Goal: Check status: Check status

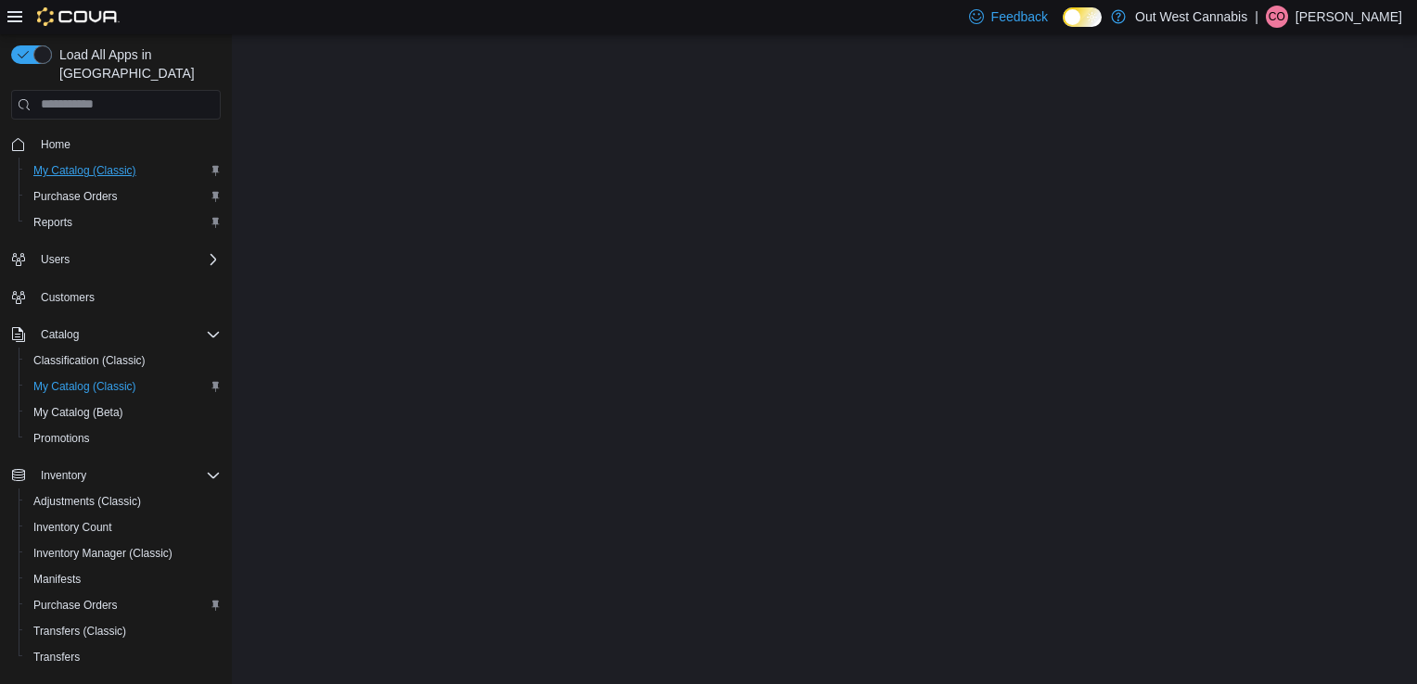
select select "**********"
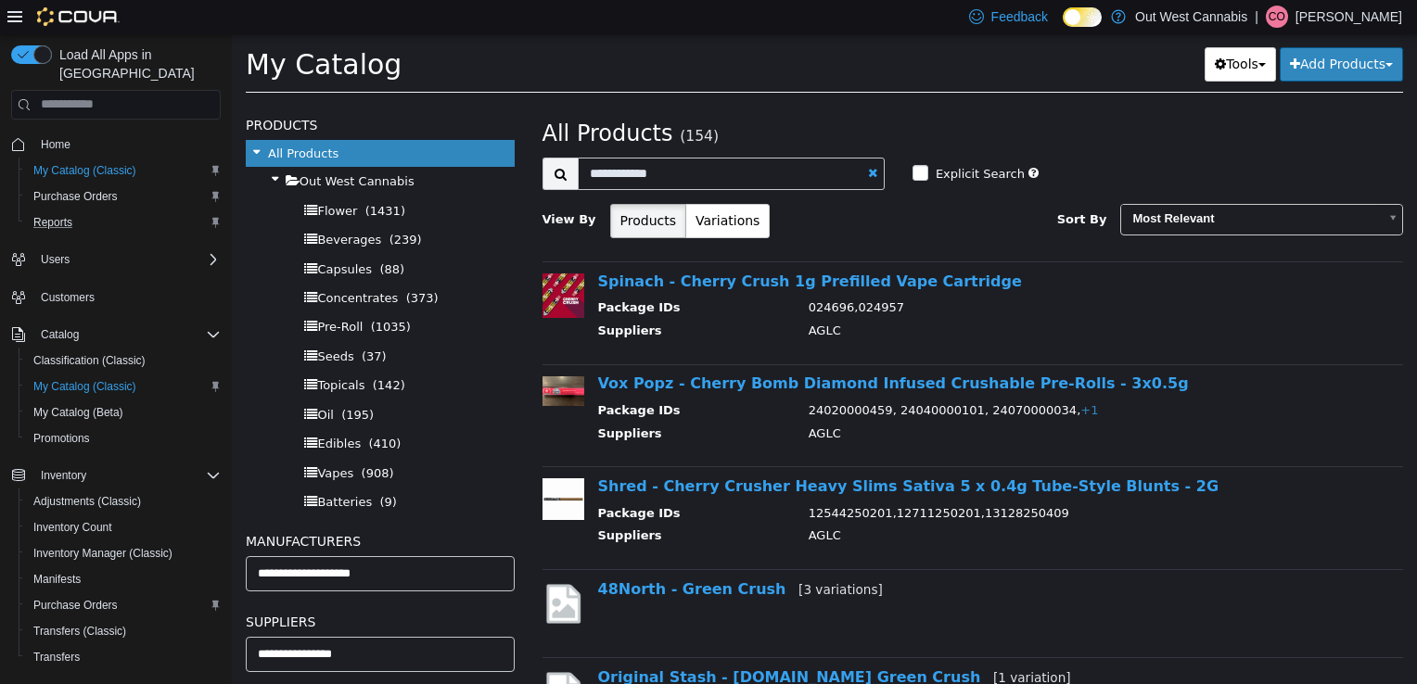
click at [87, 211] on div "Reports" at bounding box center [123, 222] width 195 height 22
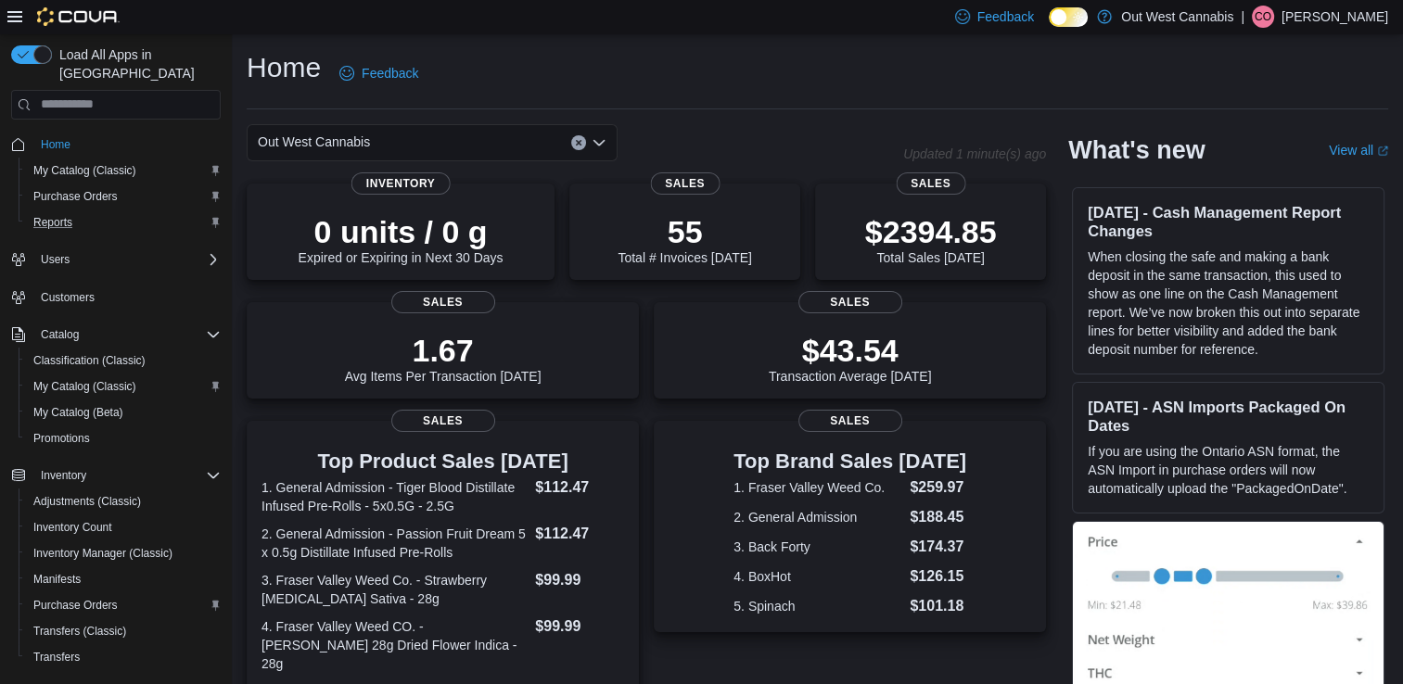
click at [96, 211] on div "Reports" at bounding box center [123, 222] width 195 height 22
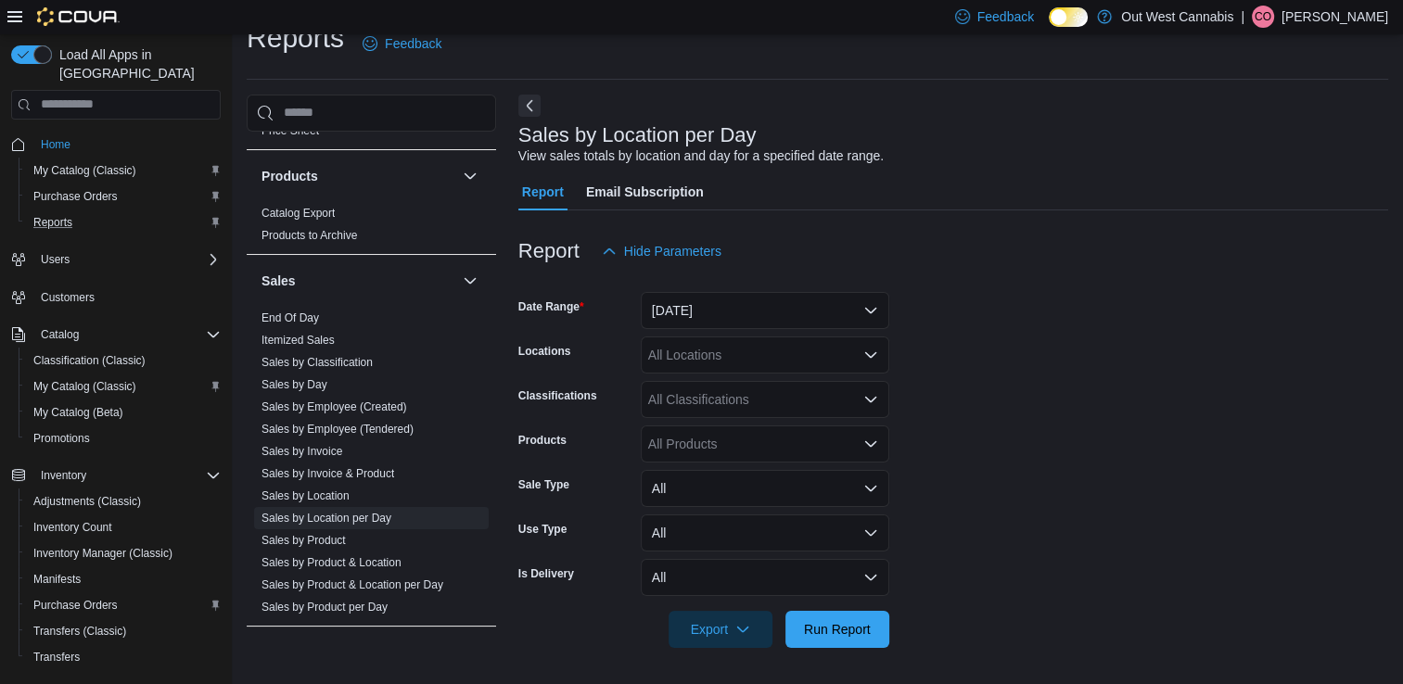
scroll to position [1080, 0]
click at [290, 316] on link "End Of Day" at bounding box center [291, 319] width 58 height 13
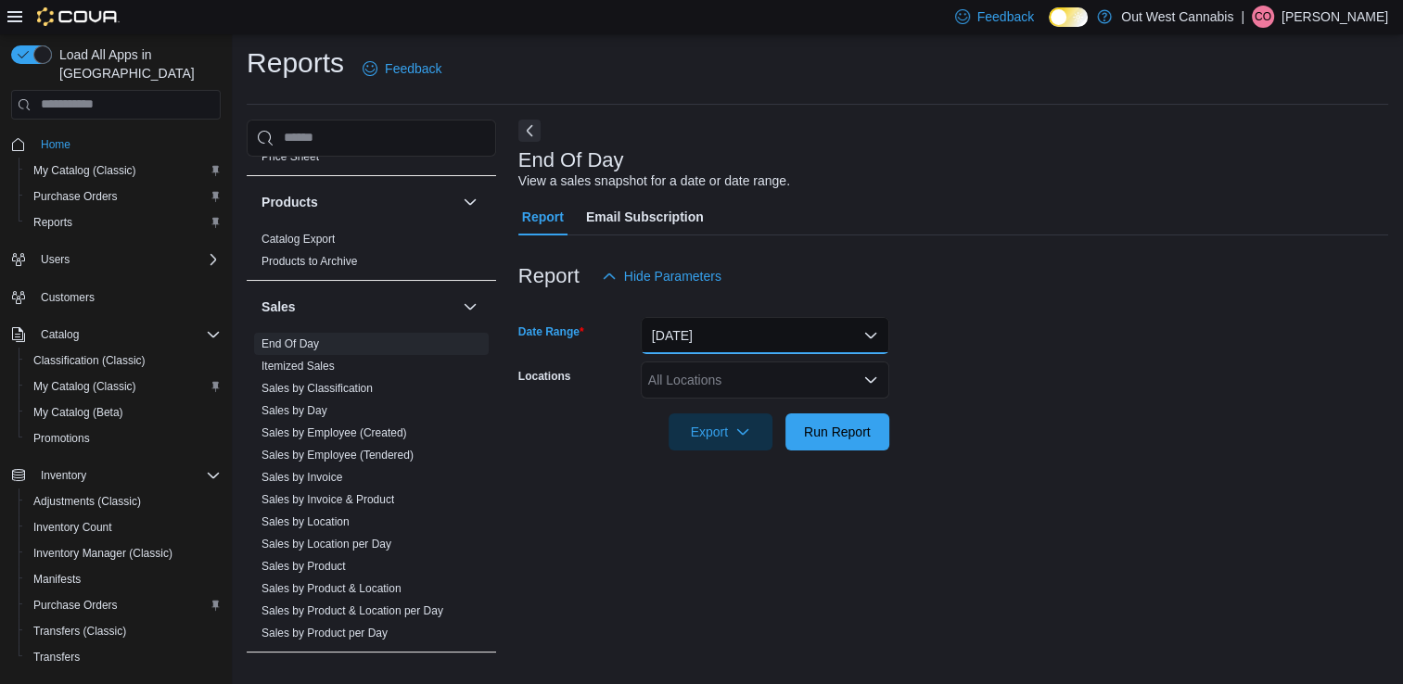
drag, startPoint x: 723, startPoint y: 348, endPoint x: 694, endPoint y: 326, distance: 35.8
click at [694, 326] on button "Today" at bounding box center [765, 335] width 249 height 37
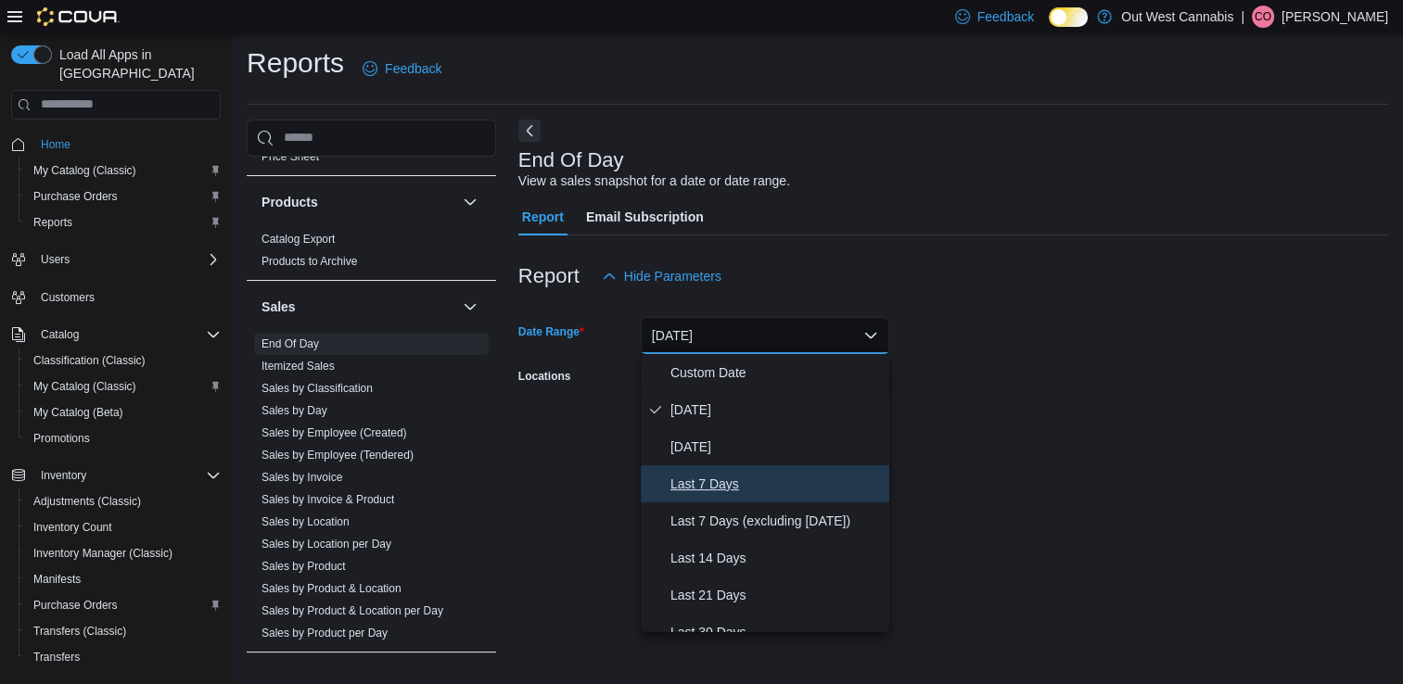
click at [740, 478] on span "Last 7 Days" at bounding box center [776, 484] width 211 height 22
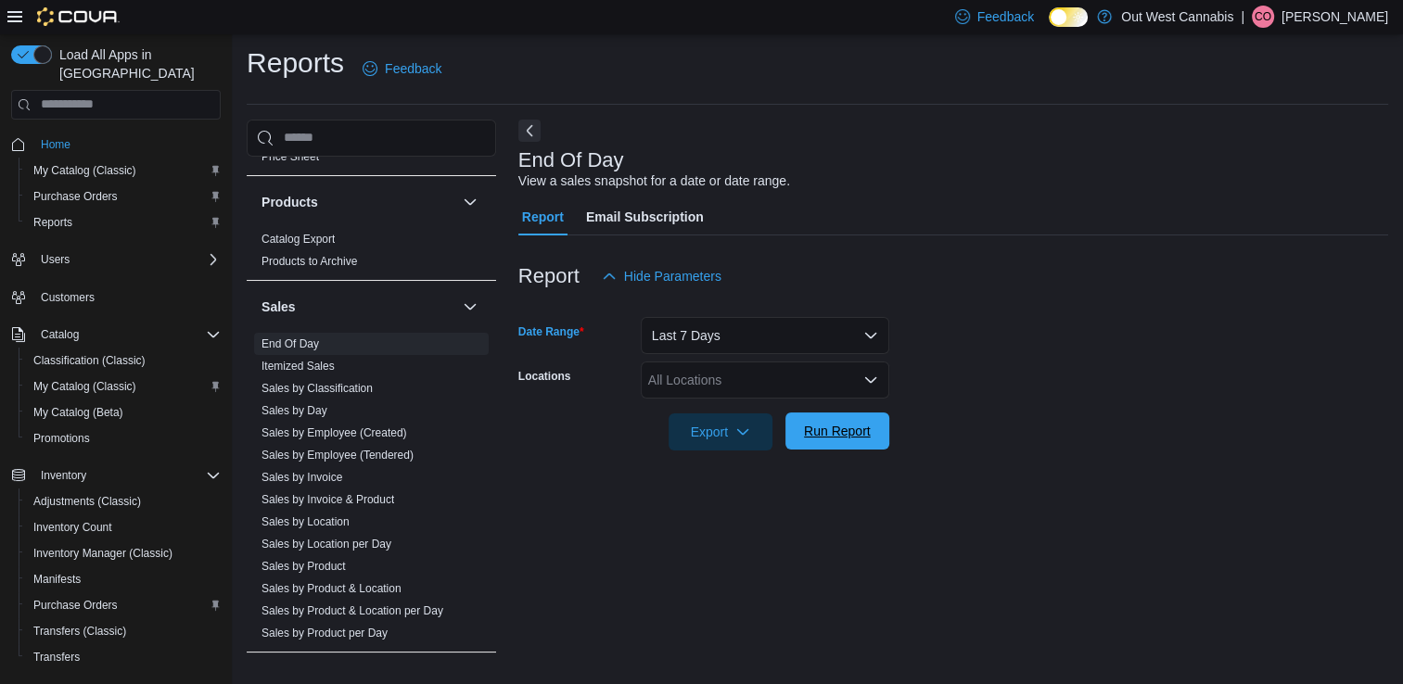
click at [788, 440] on button "Run Report" at bounding box center [838, 431] width 104 height 37
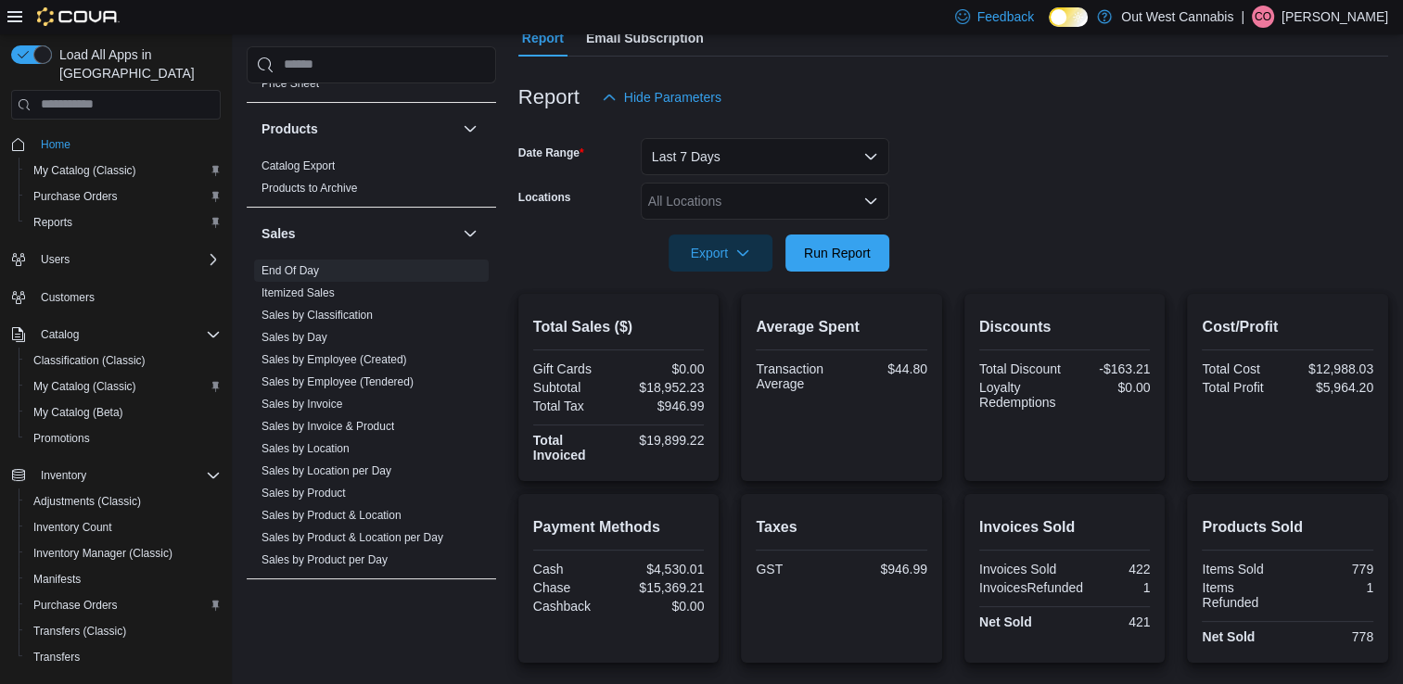
scroll to position [28, 0]
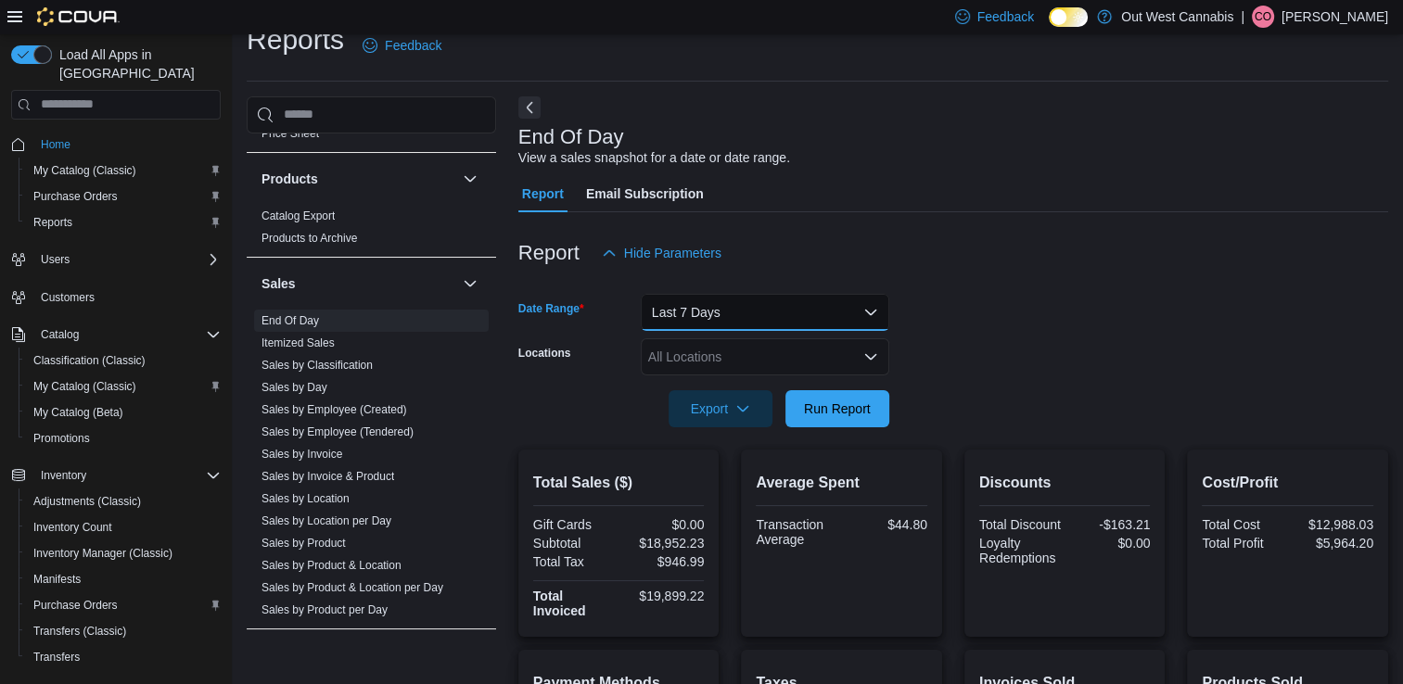
click at [847, 317] on button "Last 7 Days" at bounding box center [765, 312] width 249 height 37
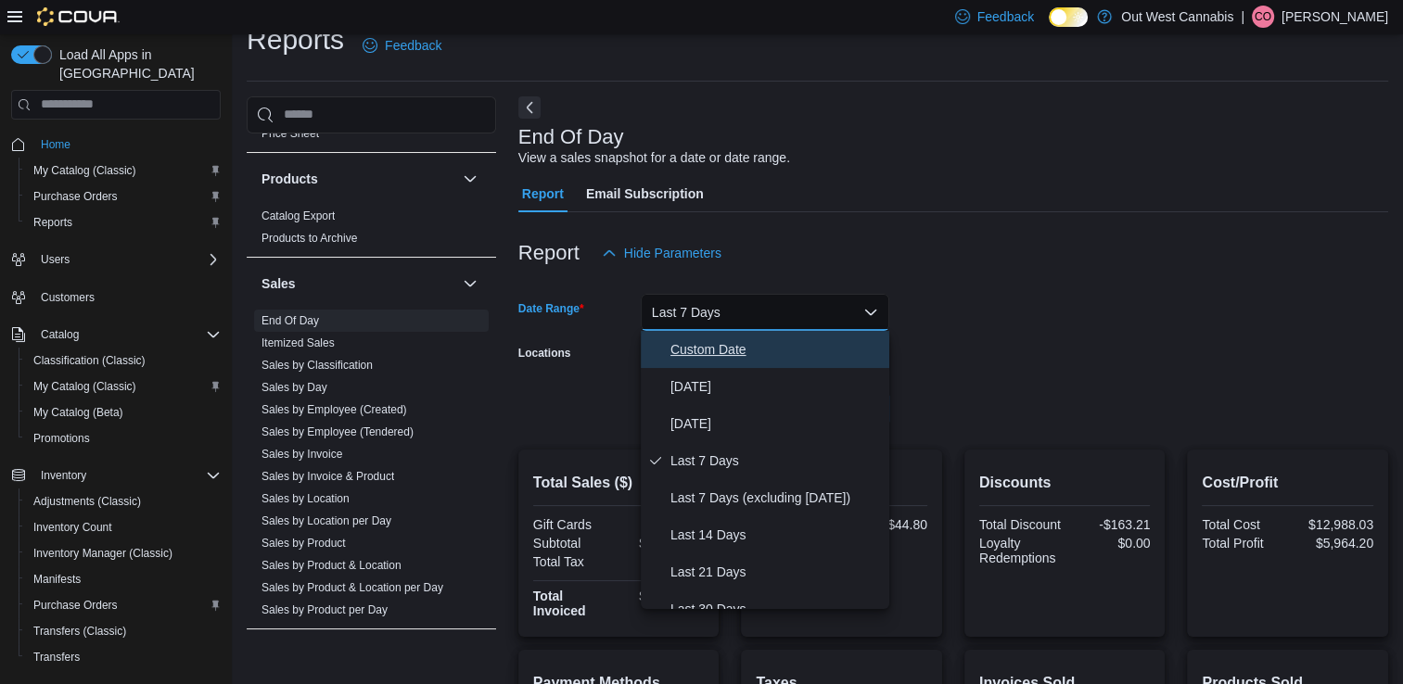
click at [755, 345] on span "Custom Date" at bounding box center [776, 350] width 211 height 22
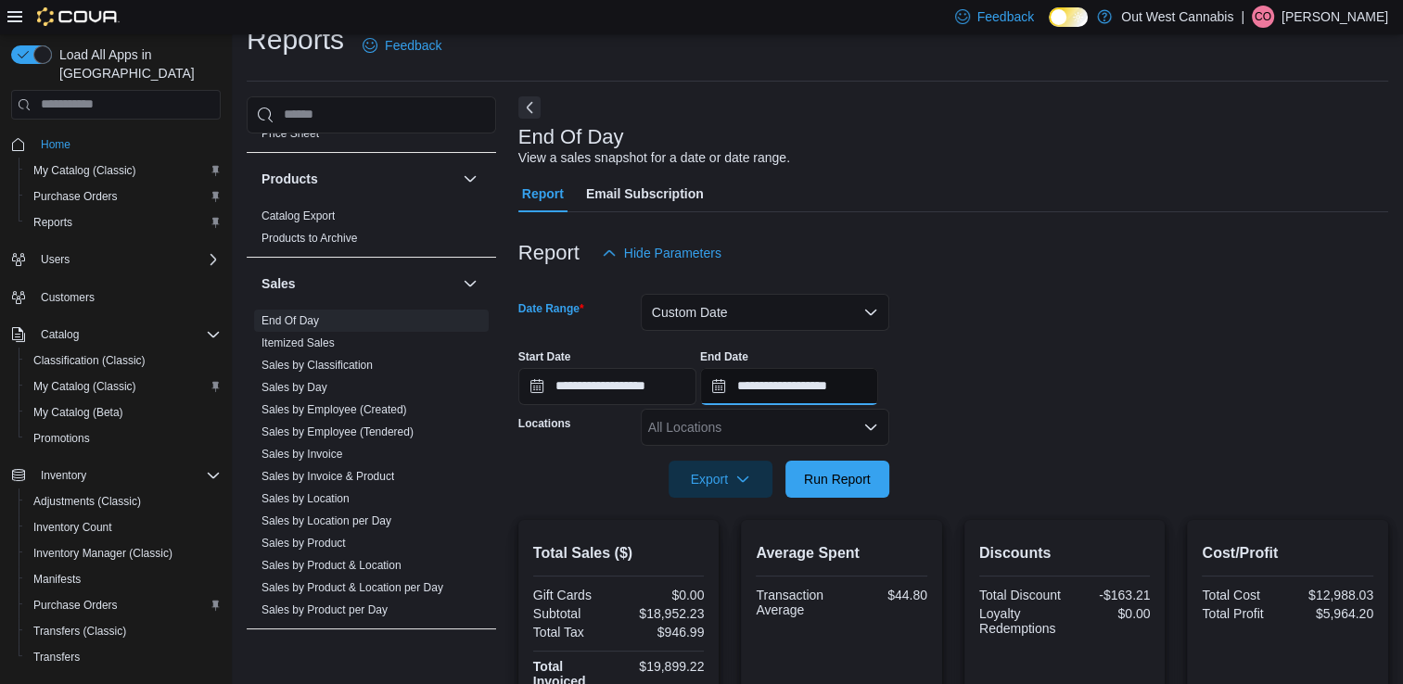
click at [779, 395] on input "**********" at bounding box center [789, 386] width 178 height 37
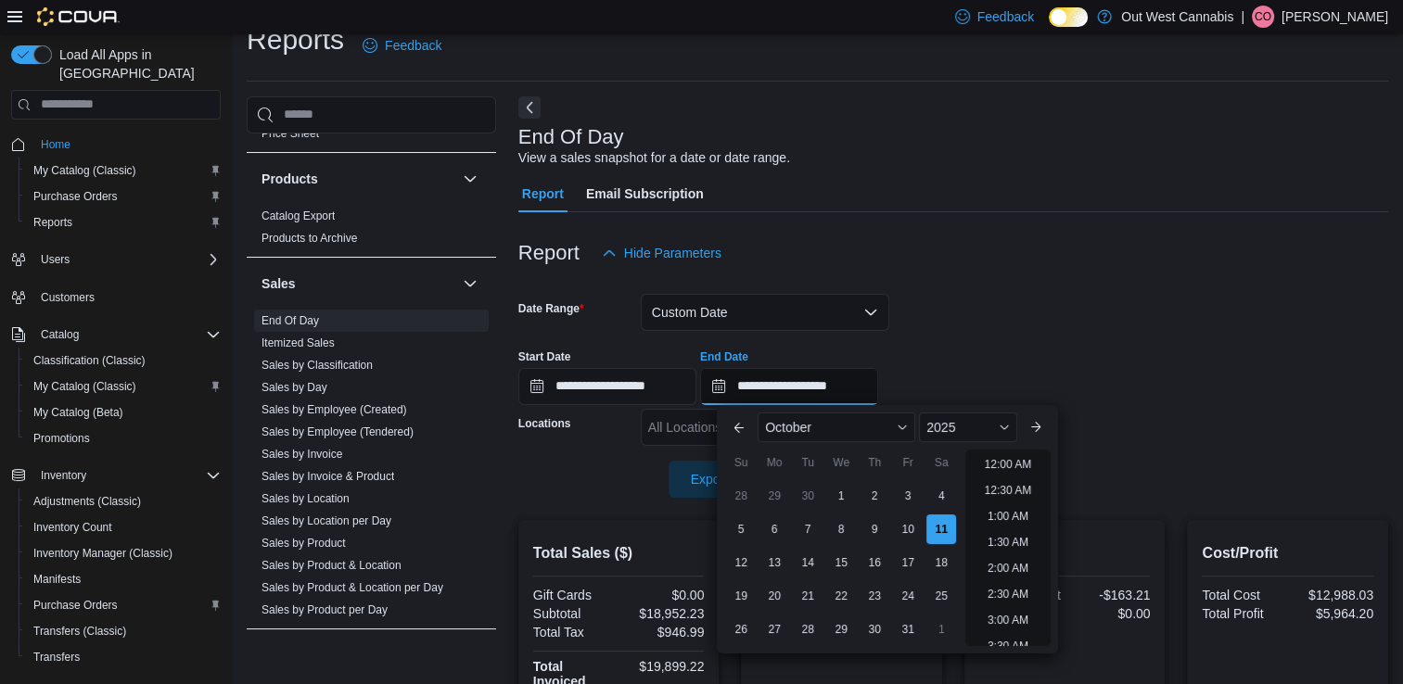
scroll to position [1054, 0]
click at [842, 525] on div "8" at bounding box center [841, 529] width 32 height 32
type input "**********"
click at [937, 310] on form "**********" at bounding box center [953, 385] width 870 height 226
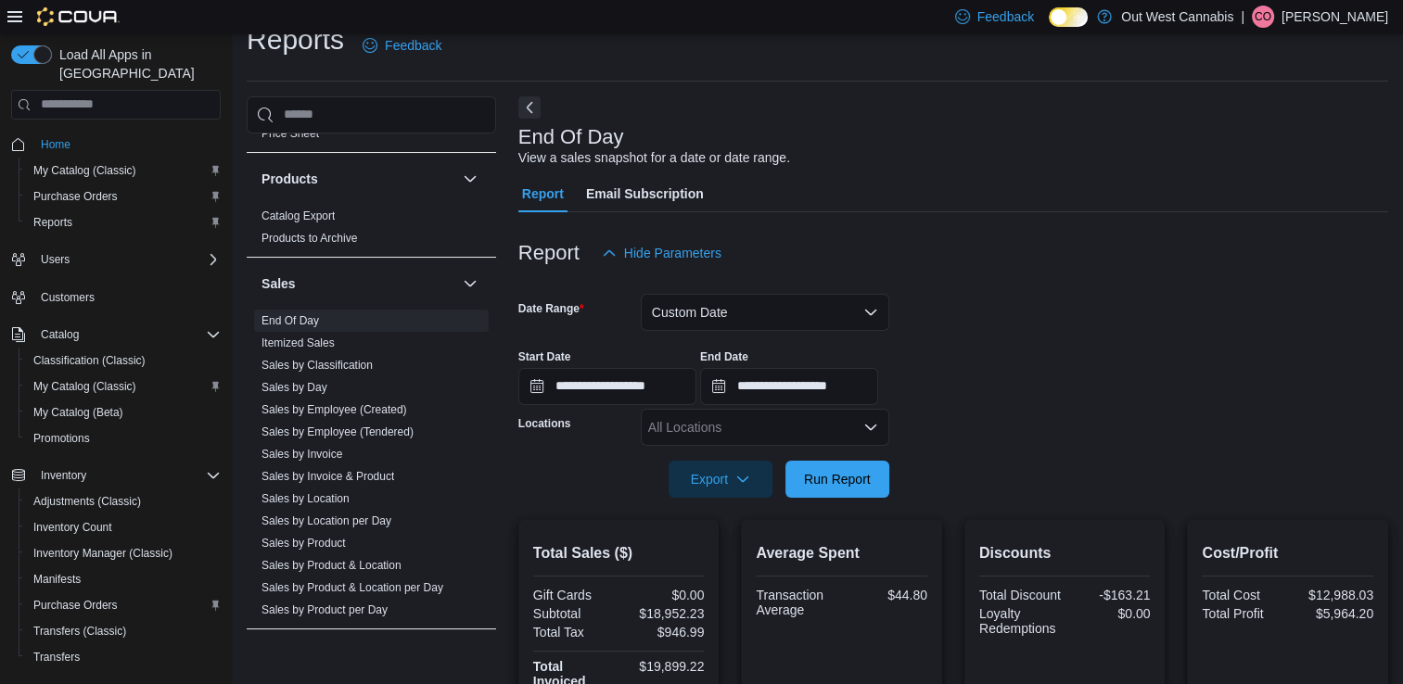
click at [864, 488] on span "Run Report" at bounding box center [838, 479] width 82 height 37
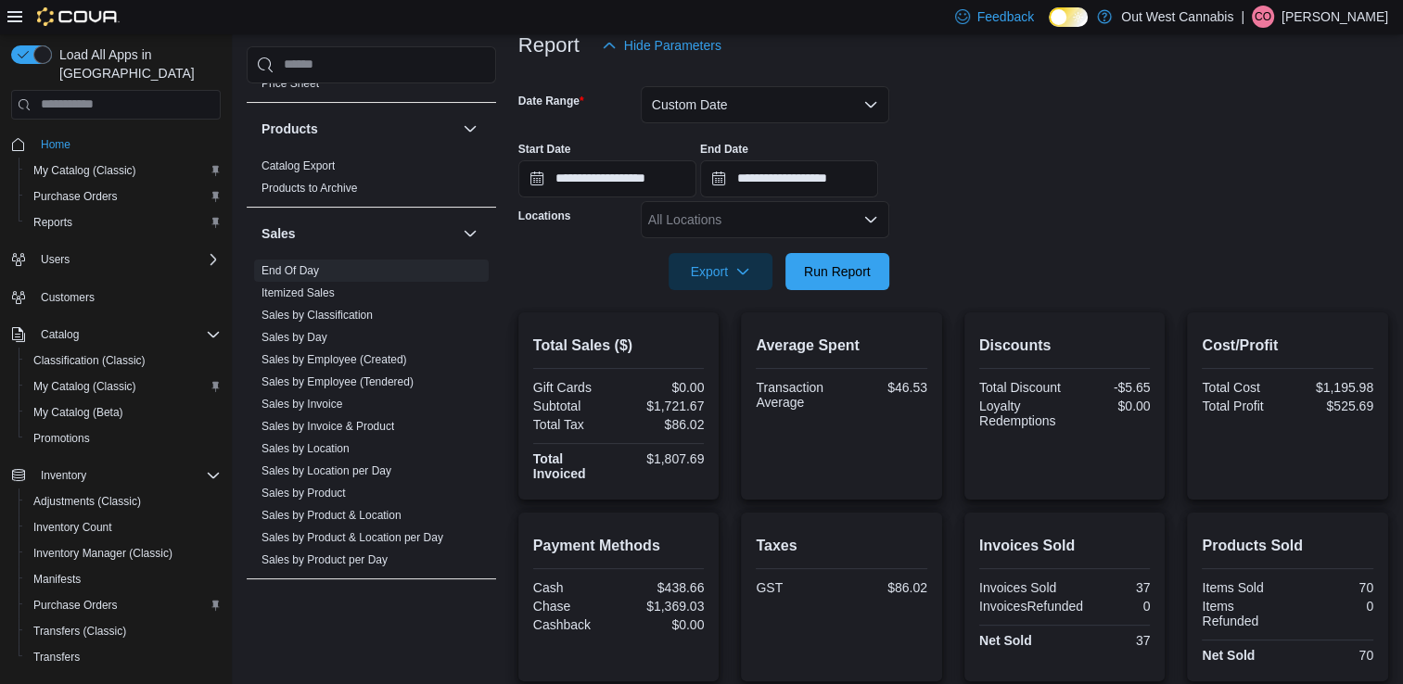
scroll to position [235, 0]
click at [640, 184] on input "**********" at bounding box center [607, 179] width 178 height 37
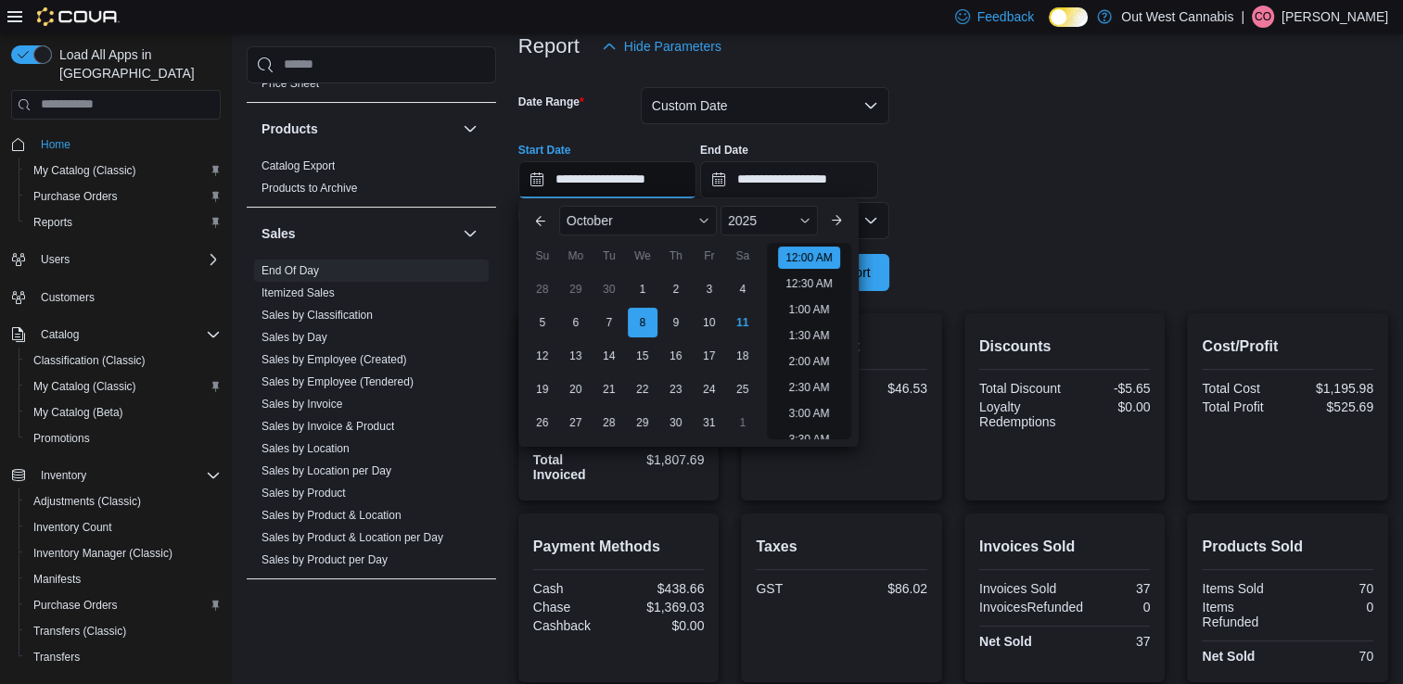
scroll to position [58, 0]
click at [671, 329] on div "9" at bounding box center [675, 322] width 32 height 32
type input "**********"
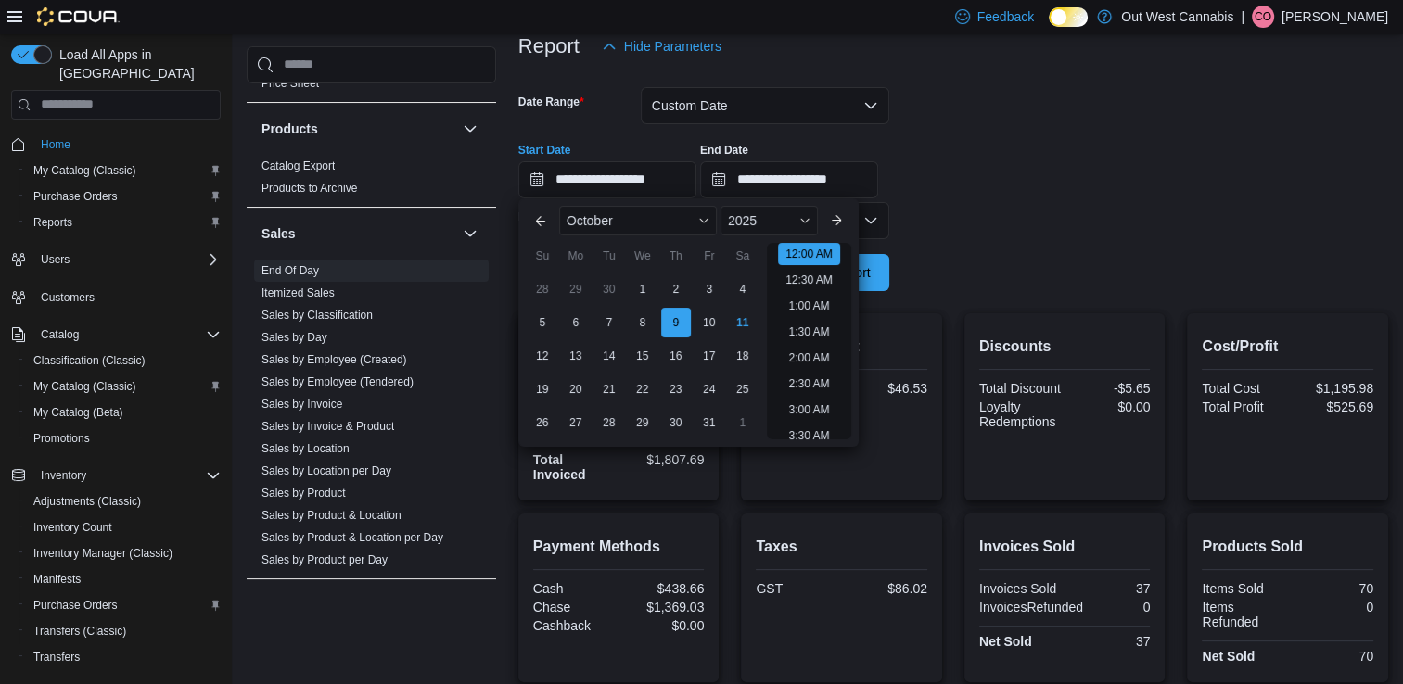
click at [886, 296] on div at bounding box center [953, 302] width 870 height 22
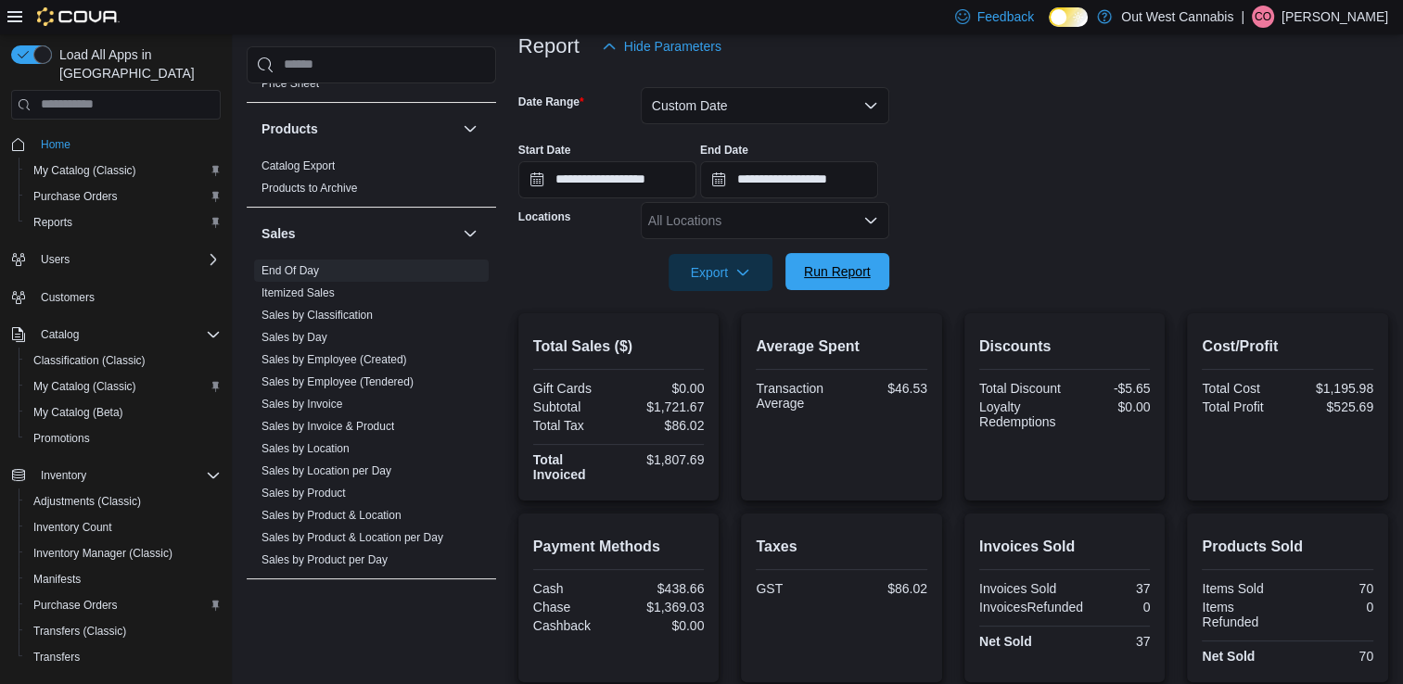
click at [853, 282] on span "Run Report" at bounding box center [838, 271] width 82 height 37
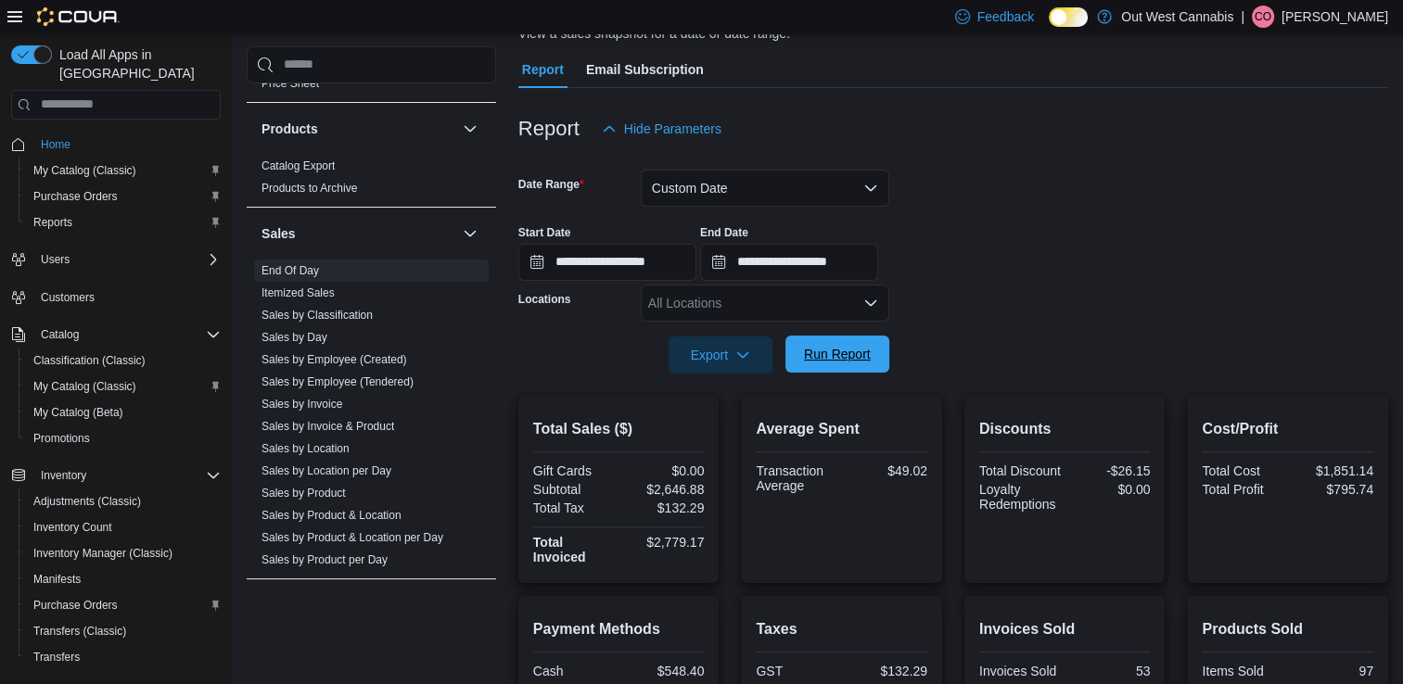
scroll to position [136, 0]
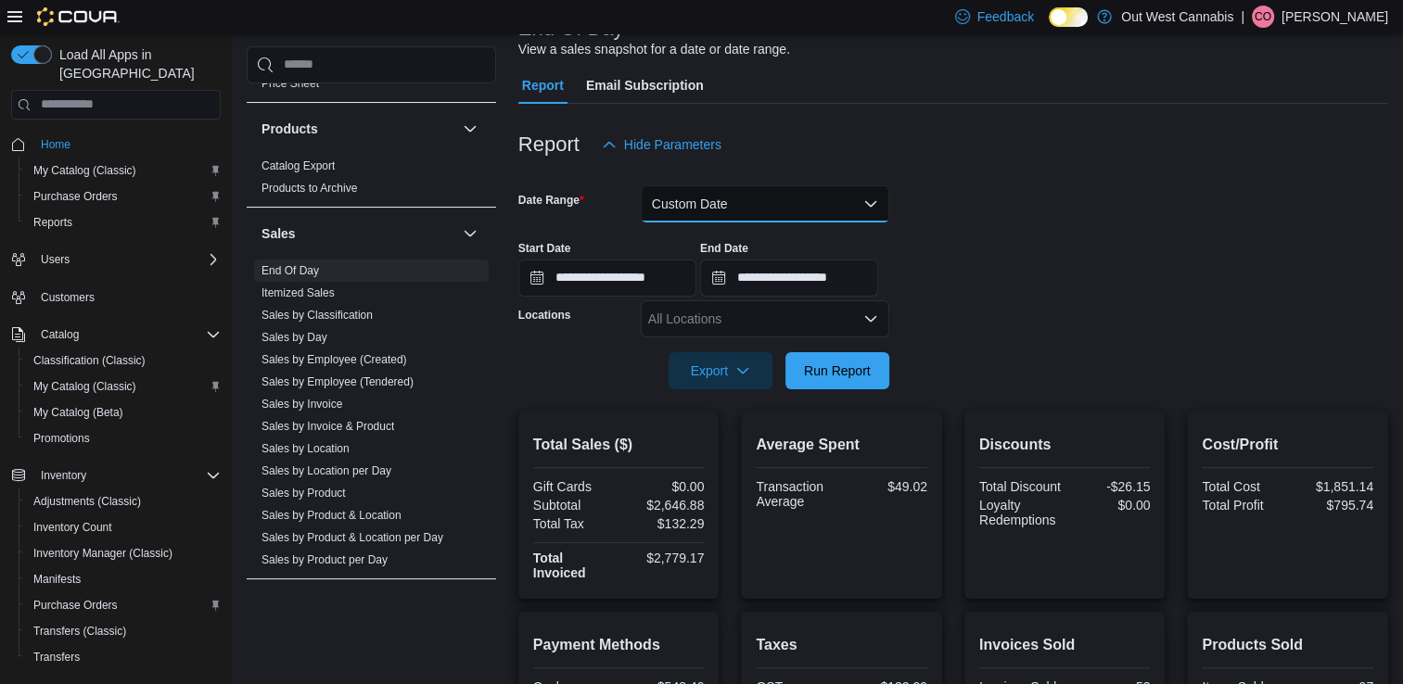
click at [791, 207] on button "Custom Date" at bounding box center [765, 203] width 249 height 37
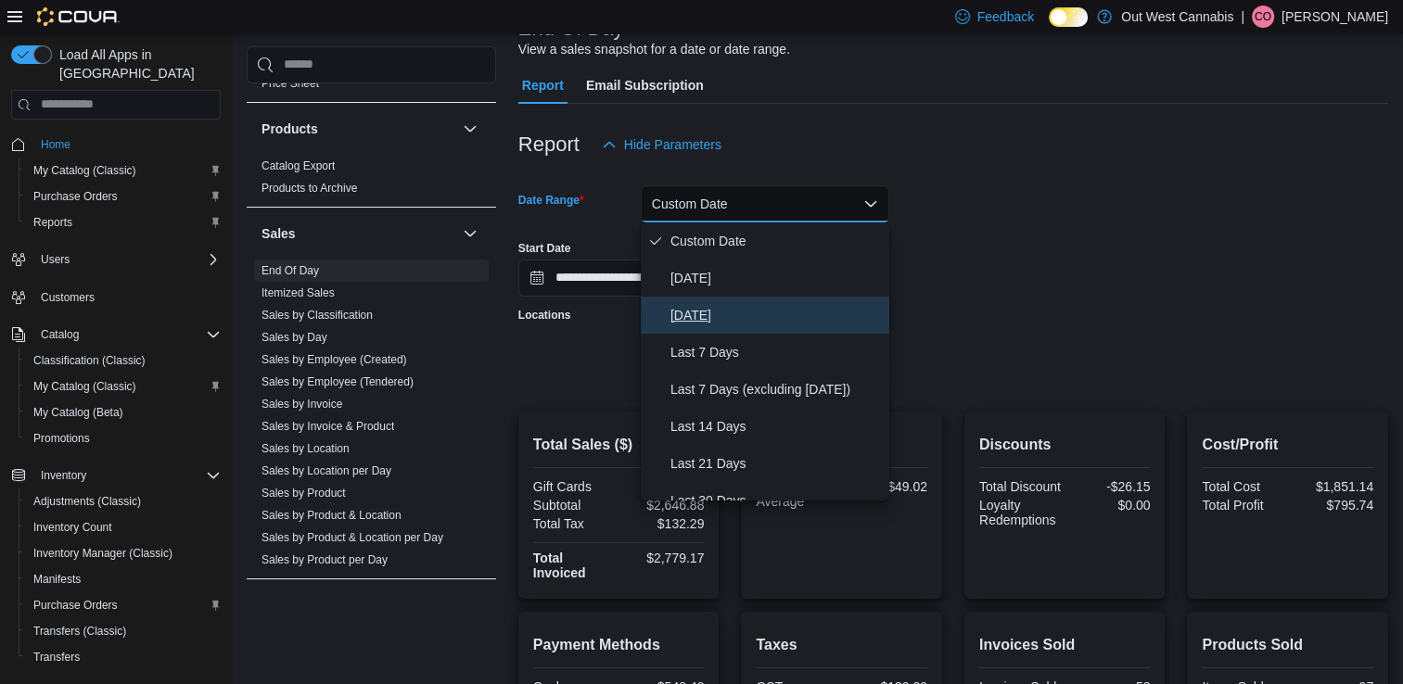
click at [778, 313] on span "Yesterday" at bounding box center [776, 315] width 211 height 22
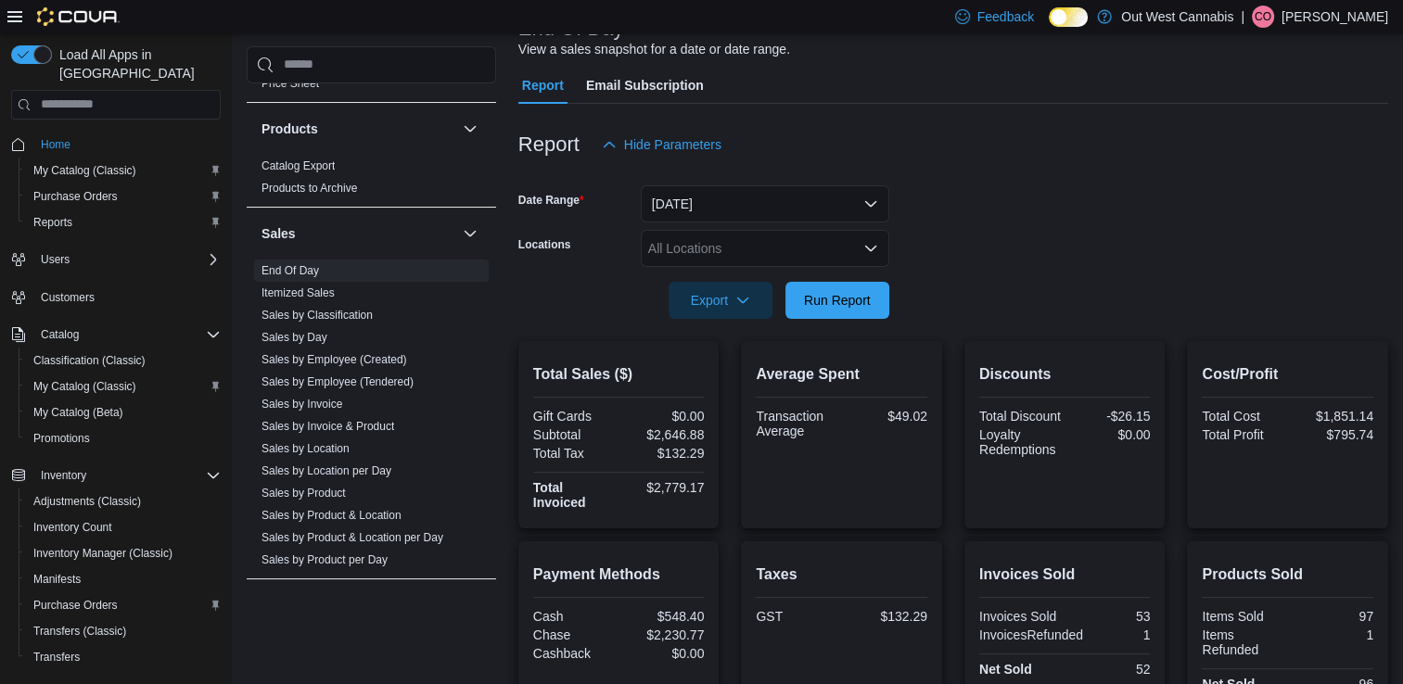
click at [838, 321] on div at bounding box center [953, 330] width 870 height 22
click at [839, 301] on span "Run Report" at bounding box center [837, 299] width 67 height 19
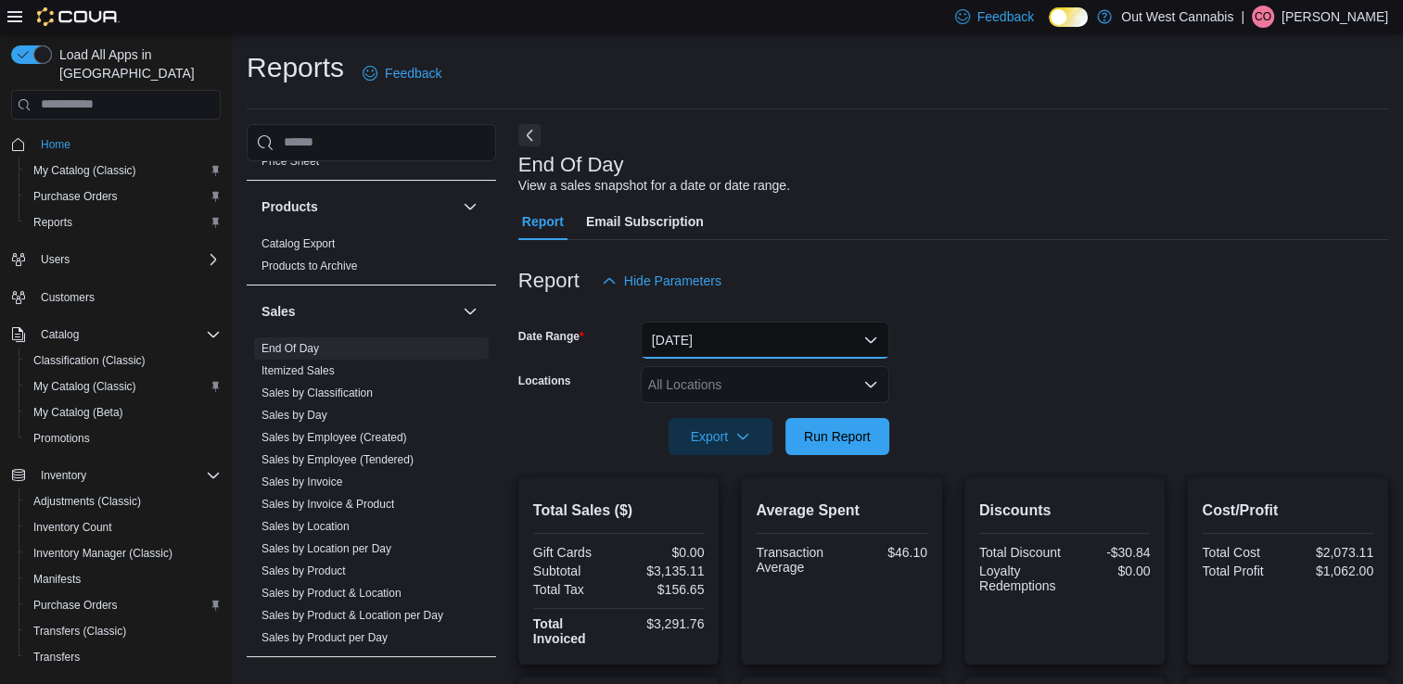
click at [836, 326] on button "Yesterday" at bounding box center [765, 340] width 249 height 37
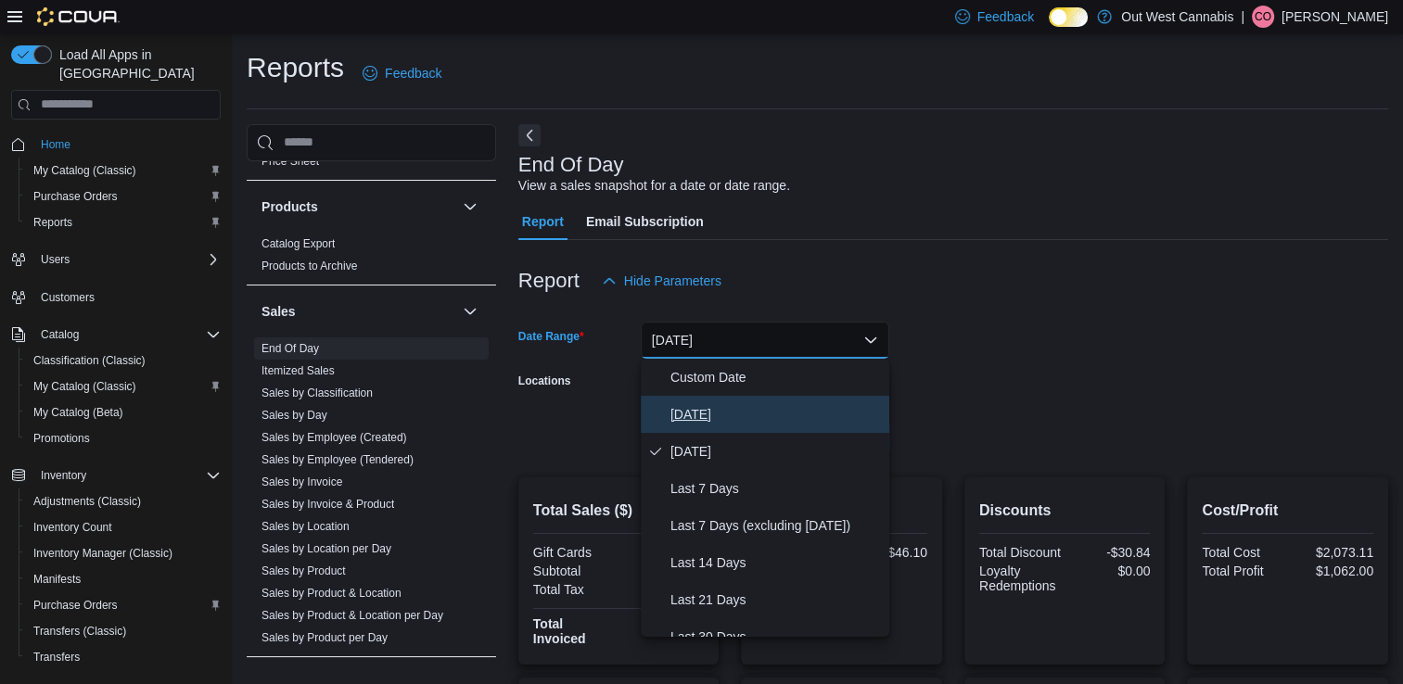
click at [721, 416] on span "Today" at bounding box center [776, 414] width 211 height 22
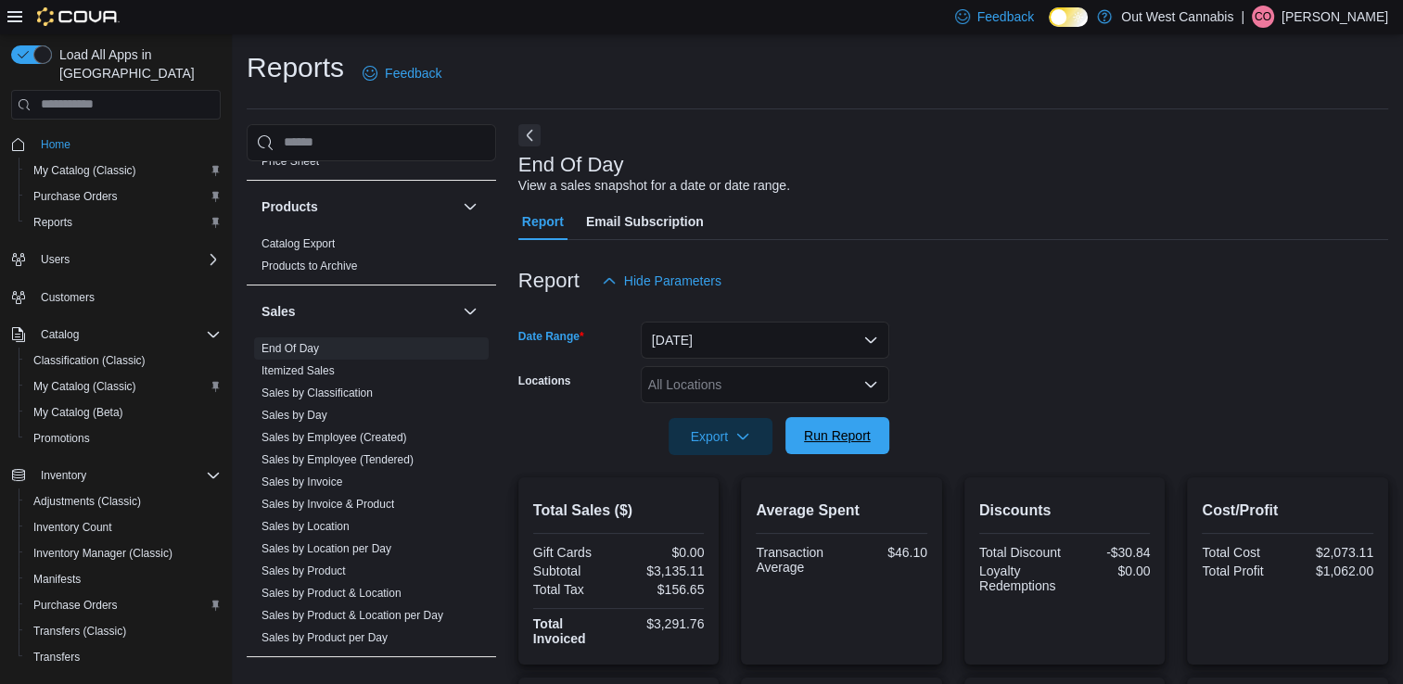
click at [827, 440] on span "Run Report" at bounding box center [837, 436] width 67 height 19
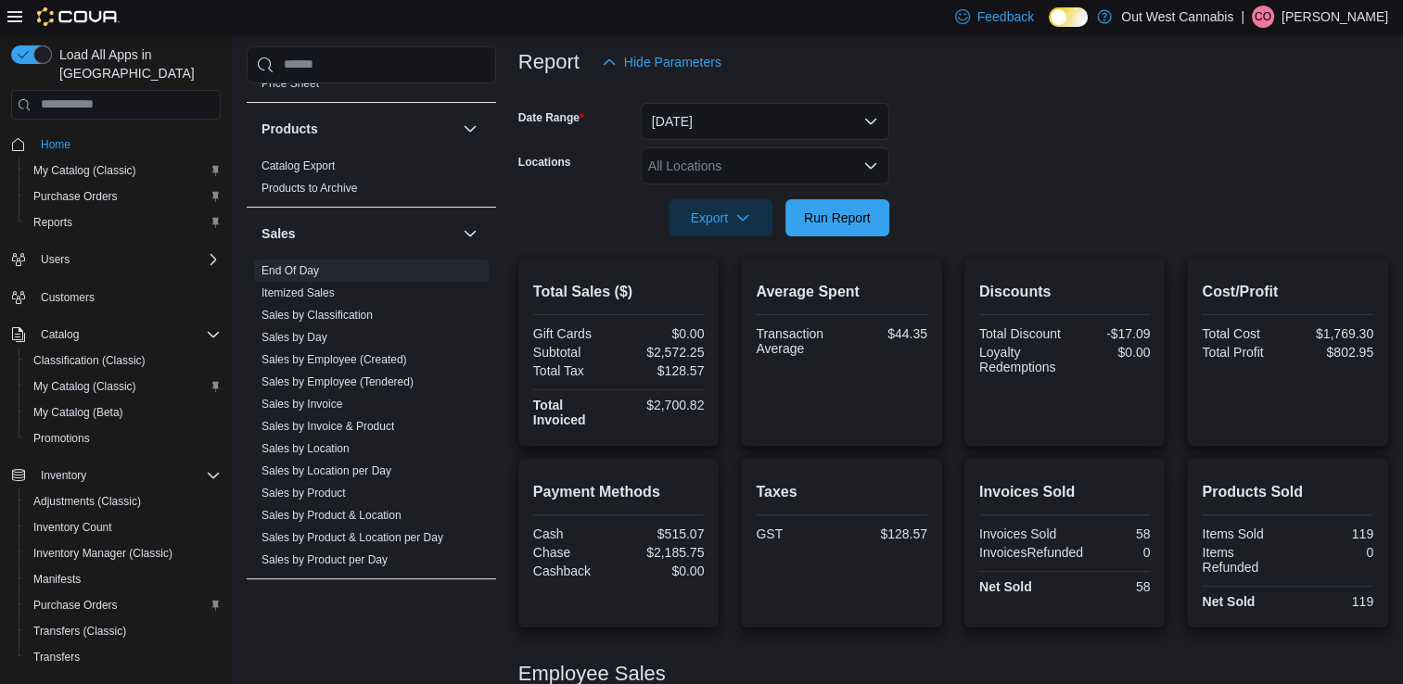
scroll to position [315, 0]
